Goal: Task Accomplishment & Management: Manage account settings

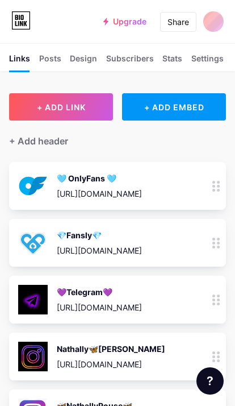
click at [217, 185] on icon at bounding box center [217, 186] width 8 height 11
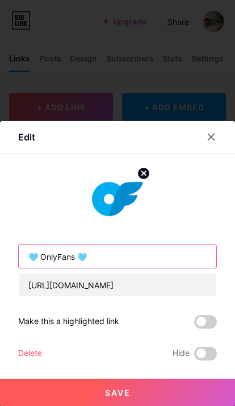
click at [76, 258] on input "🩵 OnlyFans 🩵" at bounding box center [118, 256] width 198 height 23
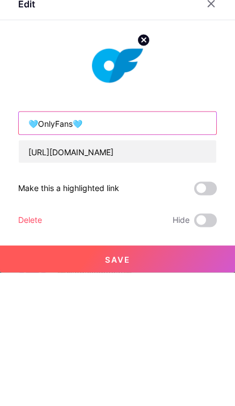
type input "🩵OnlyFans🩵"
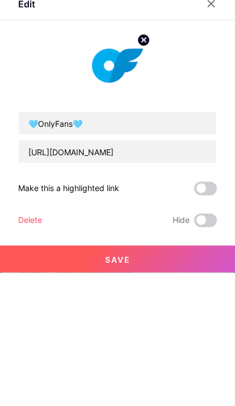
click at [208, 315] on span at bounding box center [206, 322] width 23 height 14
click at [195, 325] on input "checkbox" at bounding box center [195, 325] width 0 height 0
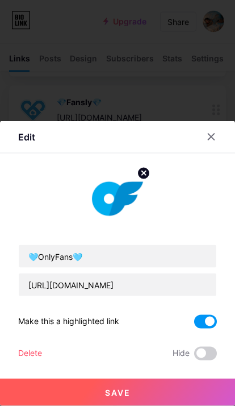
click at [129, 394] on span "Save" at bounding box center [118, 393] width 26 height 10
